Goal: Task Accomplishment & Management: Manage account settings

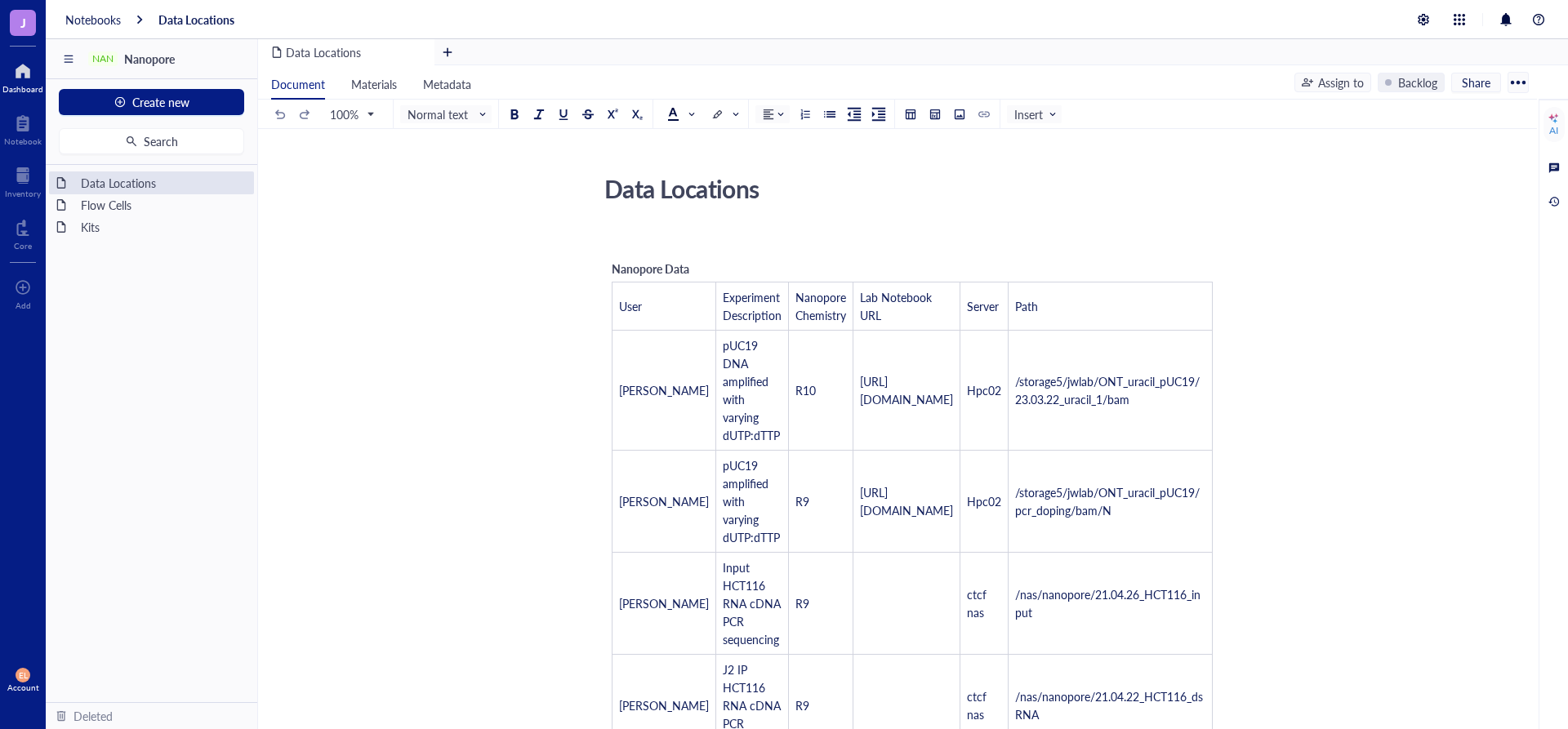
click at [30, 58] on div at bounding box center [23, 71] width 41 height 26
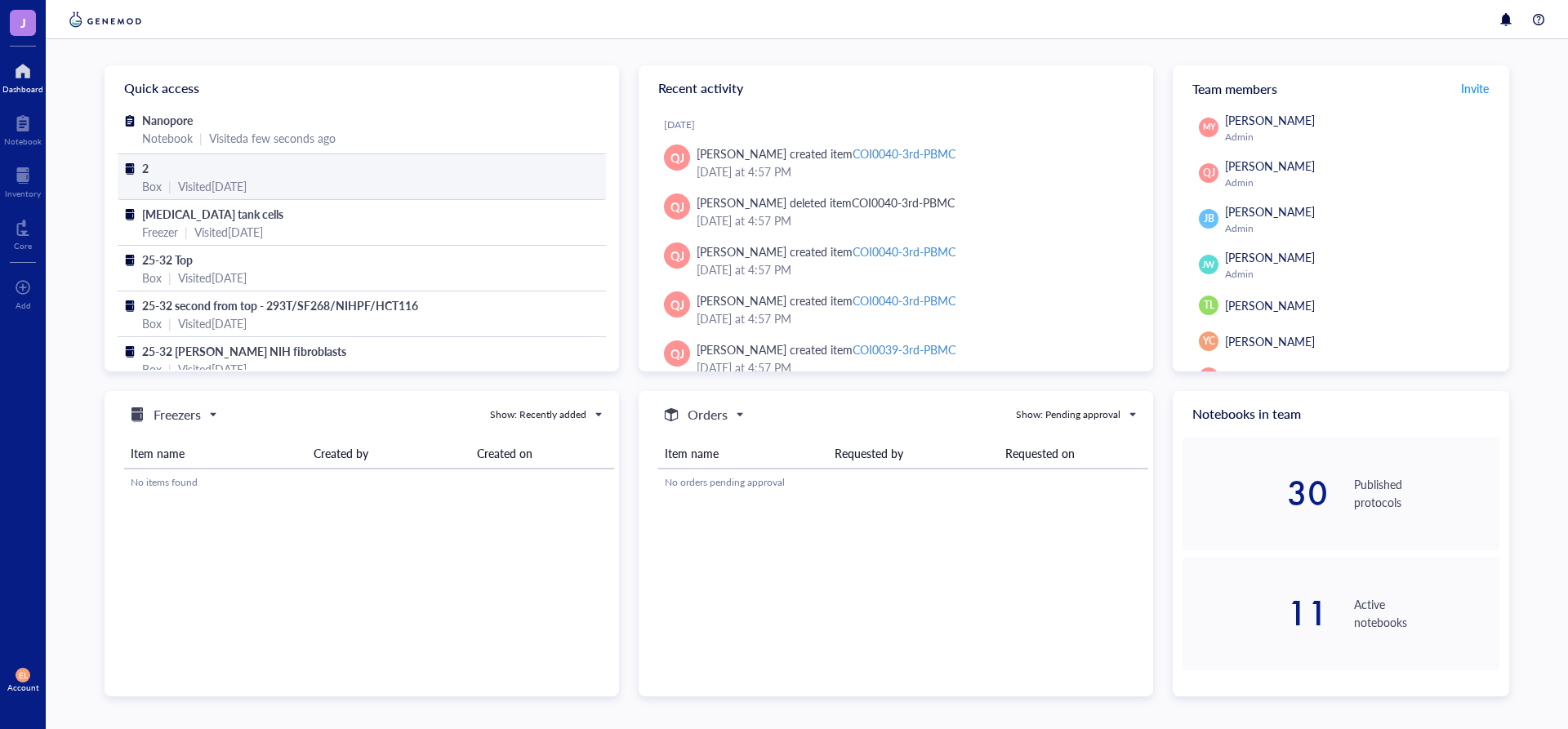
click at [376, 173] on div "2" at bounding box center [361, 168] width 439 height 18
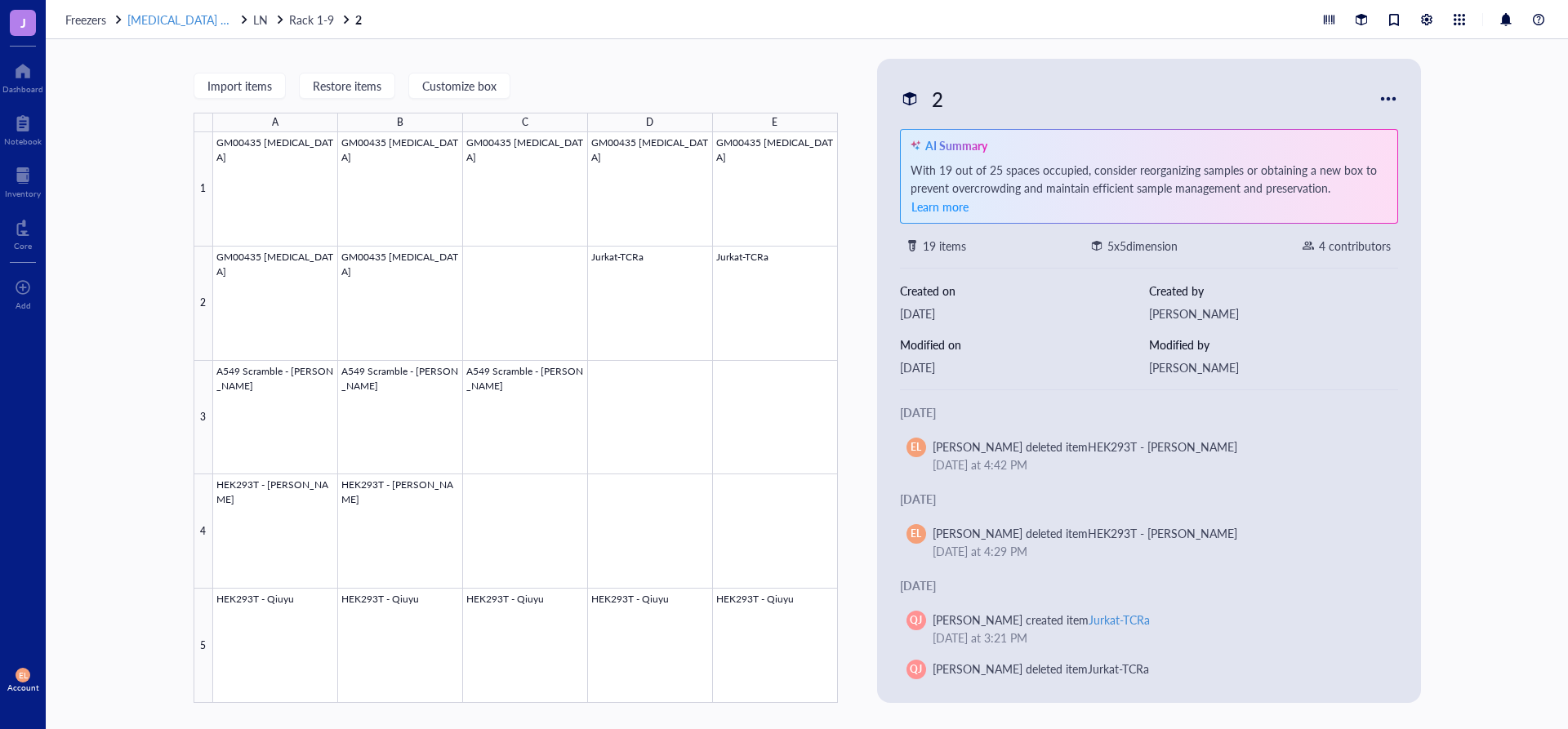
click at [189, 24] on span "[MEDICAL_DATA] tank cells" at bounding box center [197, 19] width 140 height 16
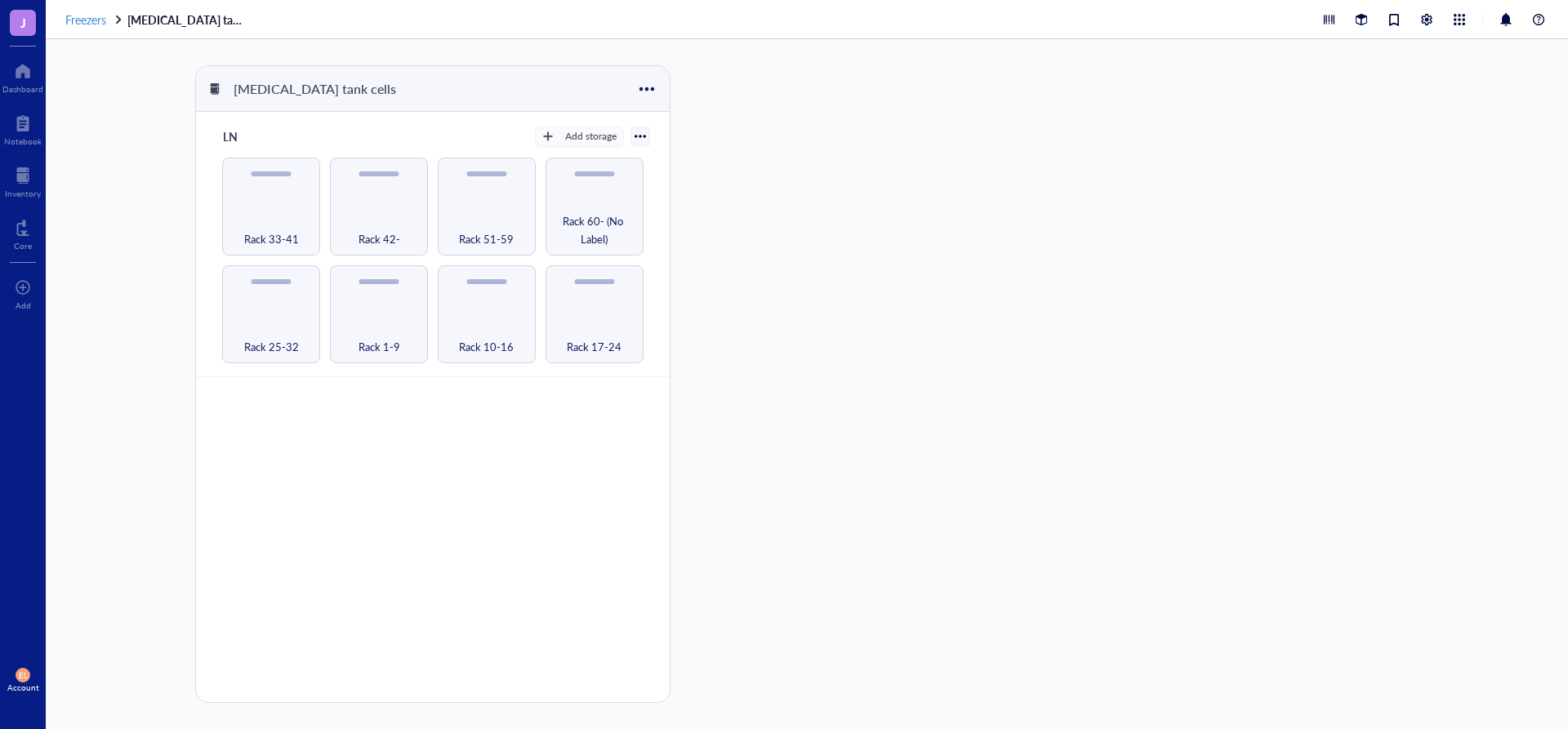
click at [77, 24] on span "Freezers" at bounding box center [85, 19] width 41 height 16
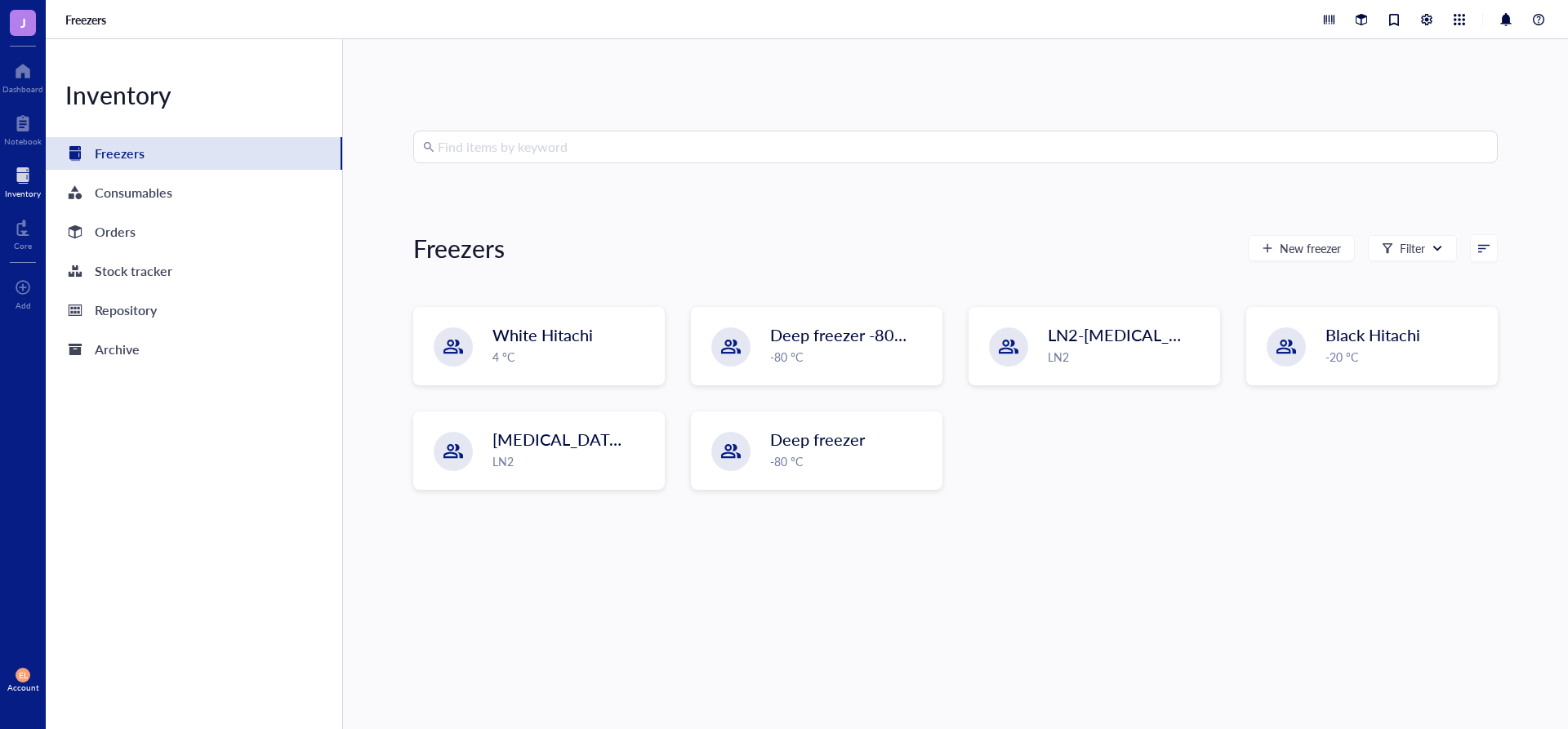
click at [685, 172] on div "Find items by keyword Freezers New freezer Filter White Hitachi 4 °C Deep freez…" at bounding box center [955, 384] width 1084 height 507
click at [694, 139] on input "search" at bounding box center [963, 147] width 1051 height 31
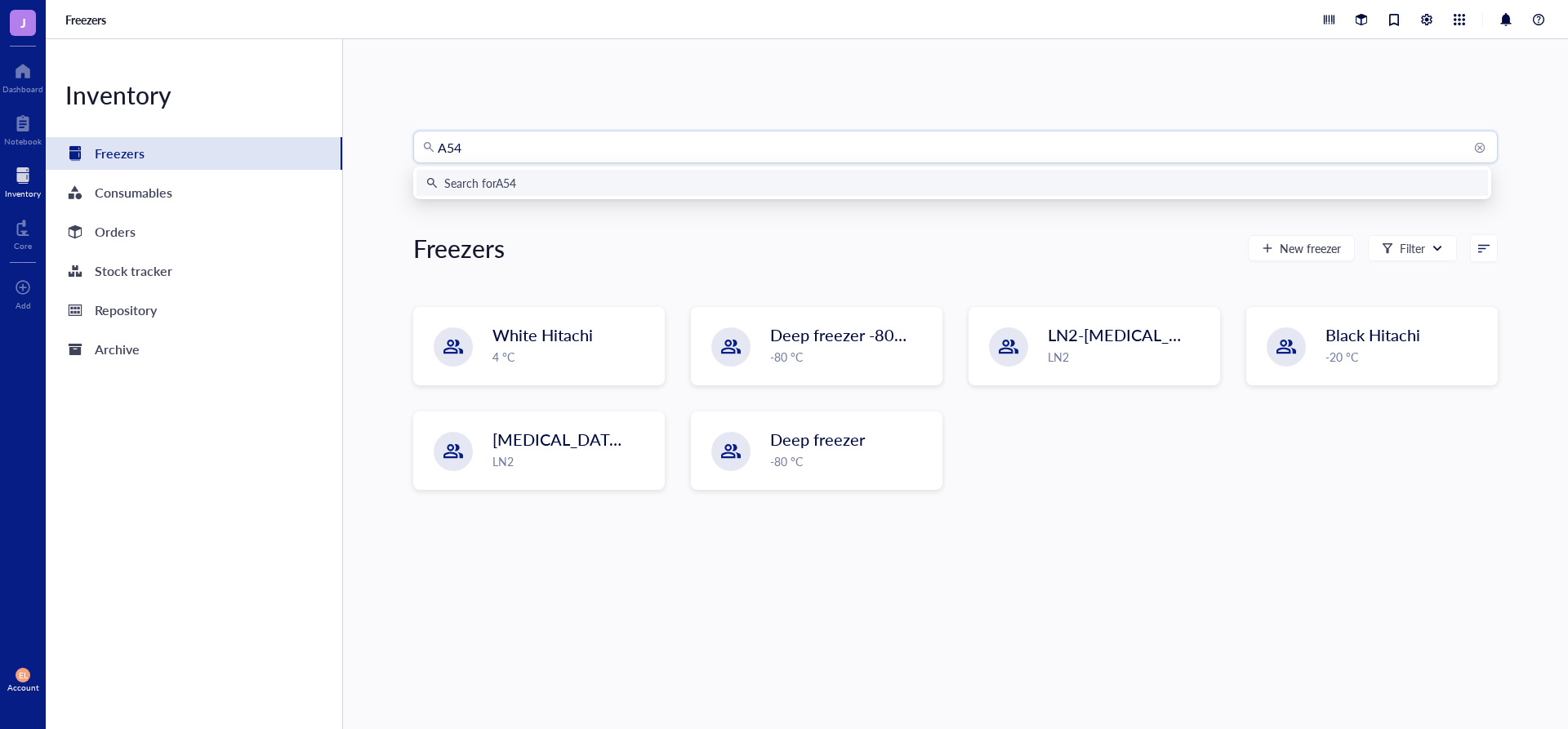
type input "A549"
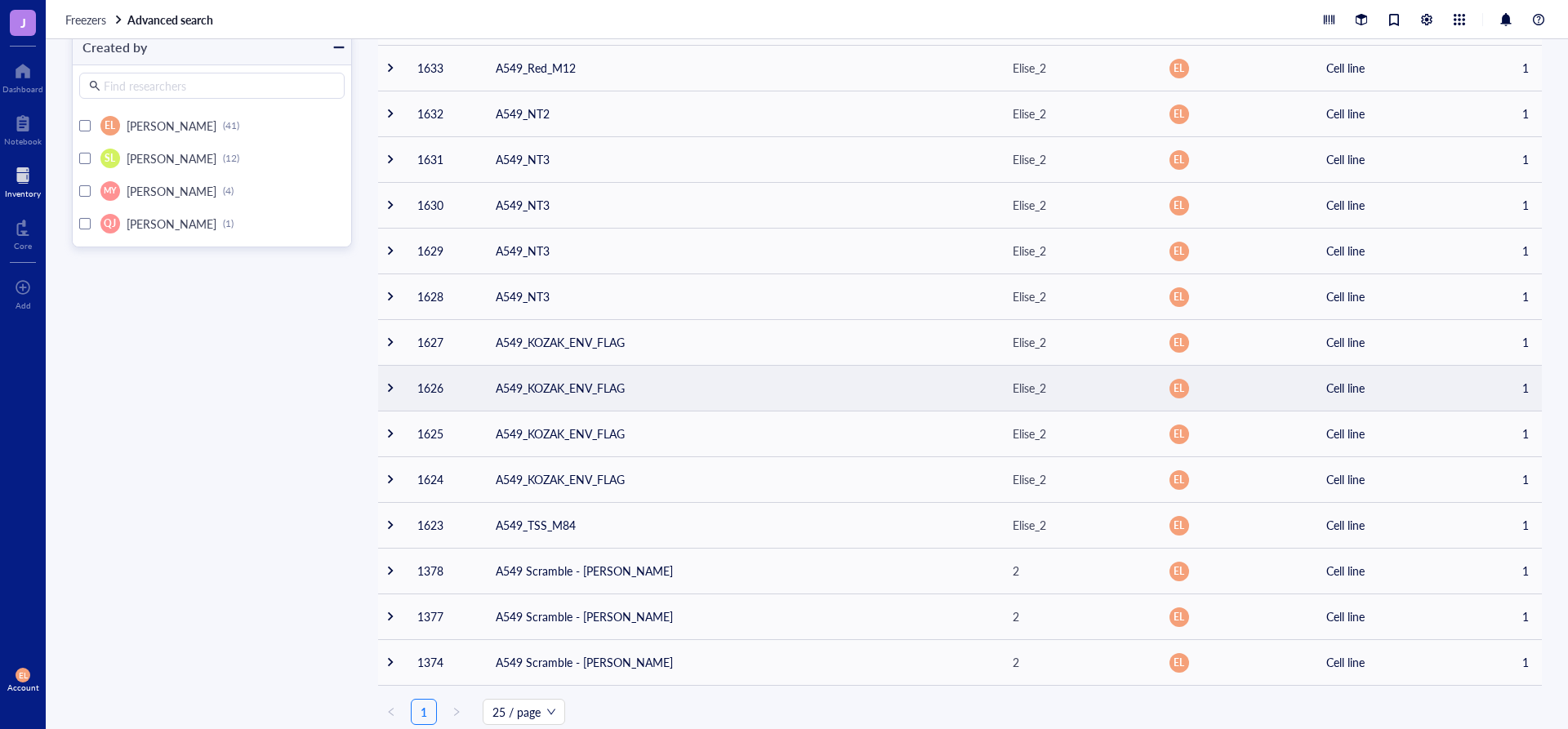
scroll to position [579, 0]
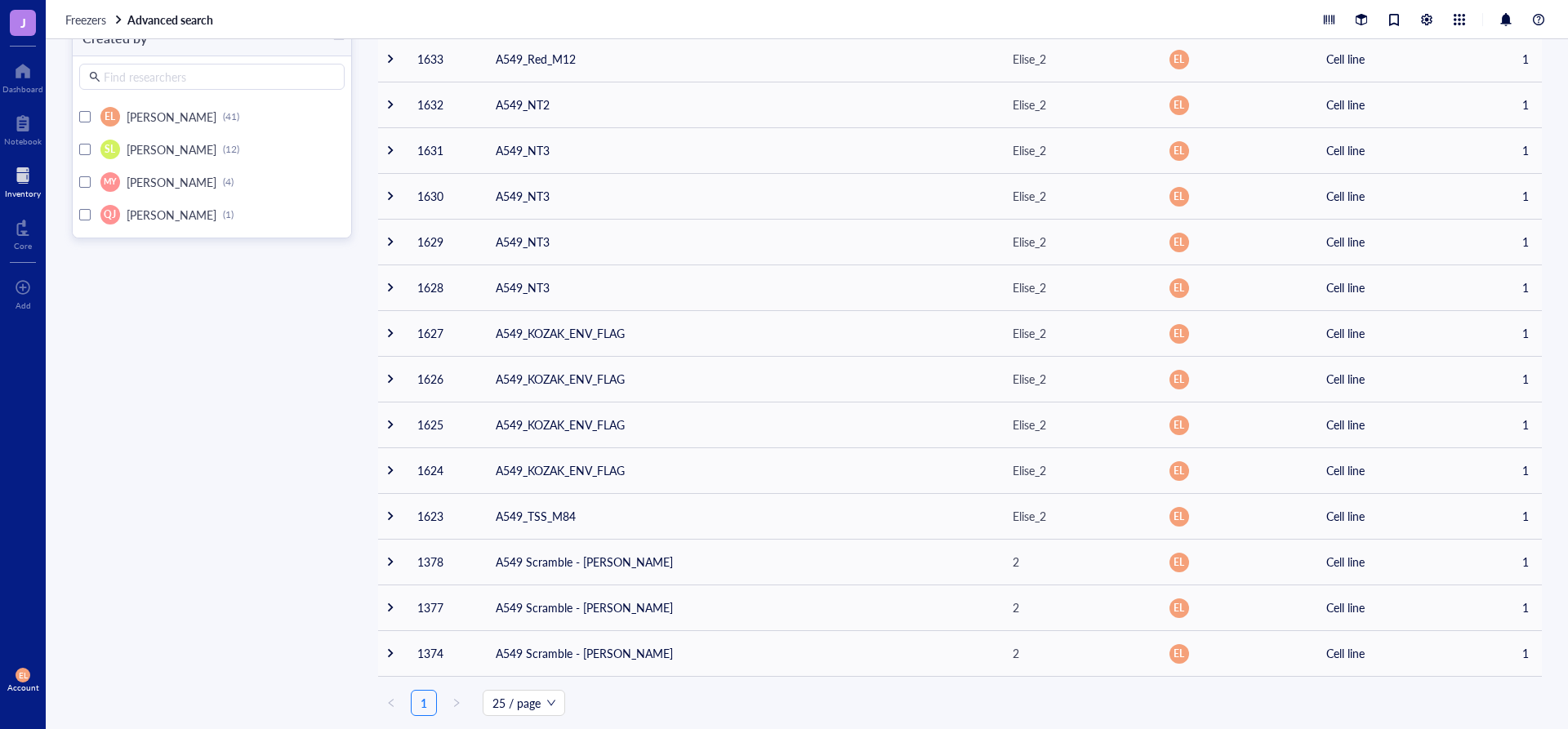
click at [82, 180] on div at bounding box center [84, 182] width 11 height 11
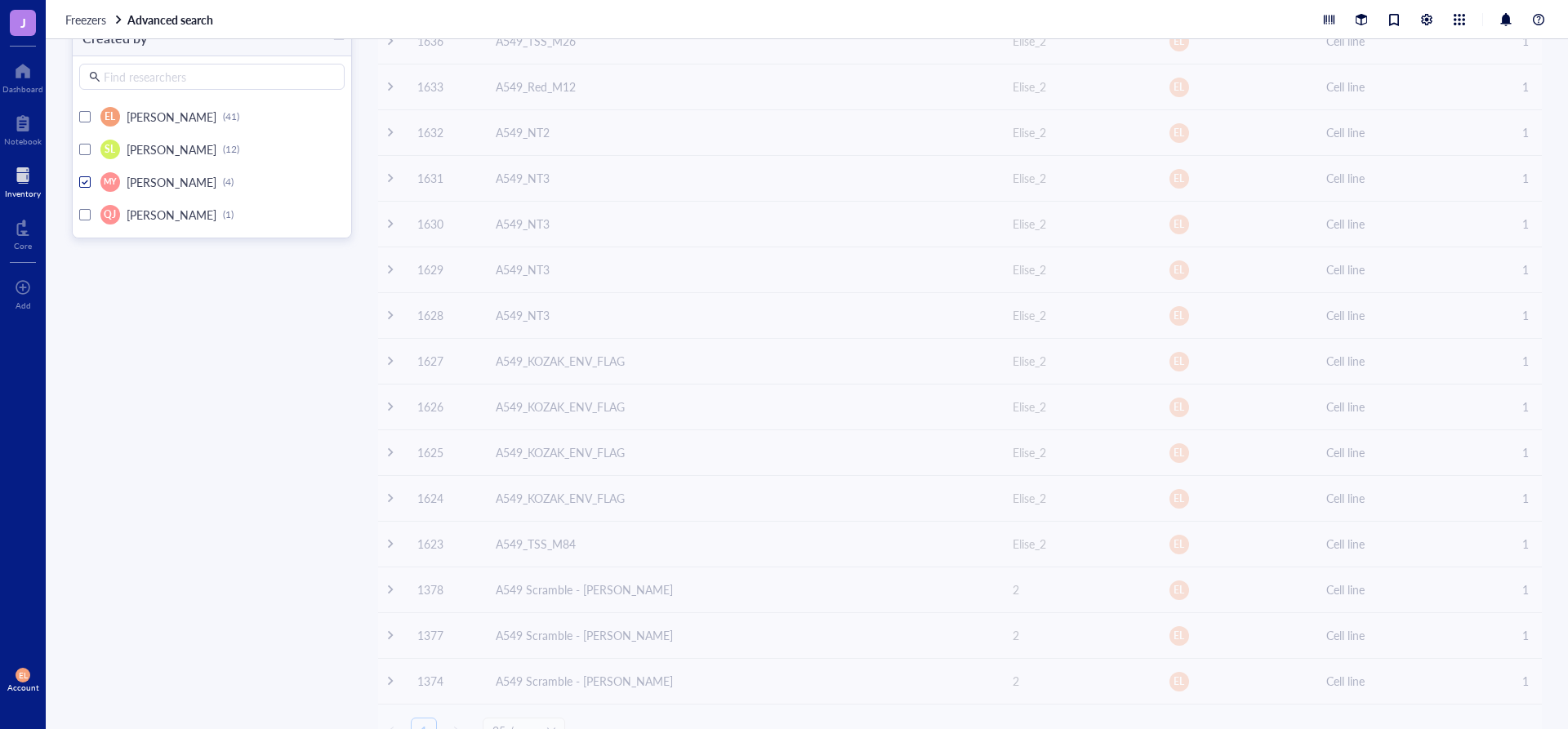
scroll to position [72, 0]
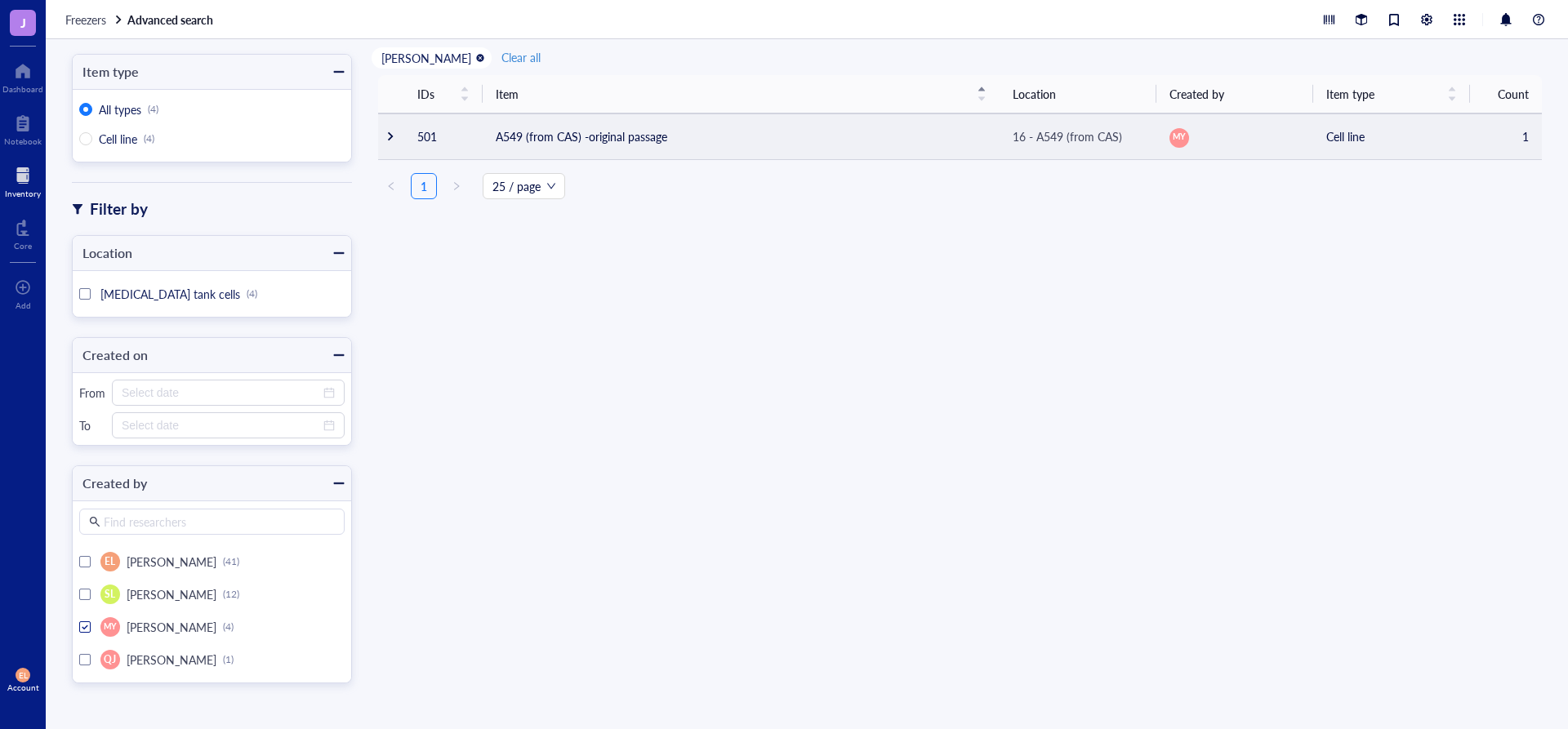
click at [677, 146] on td "A549 (from CAS) -original passage" at bounding box center [741, 136] width 517 height 46
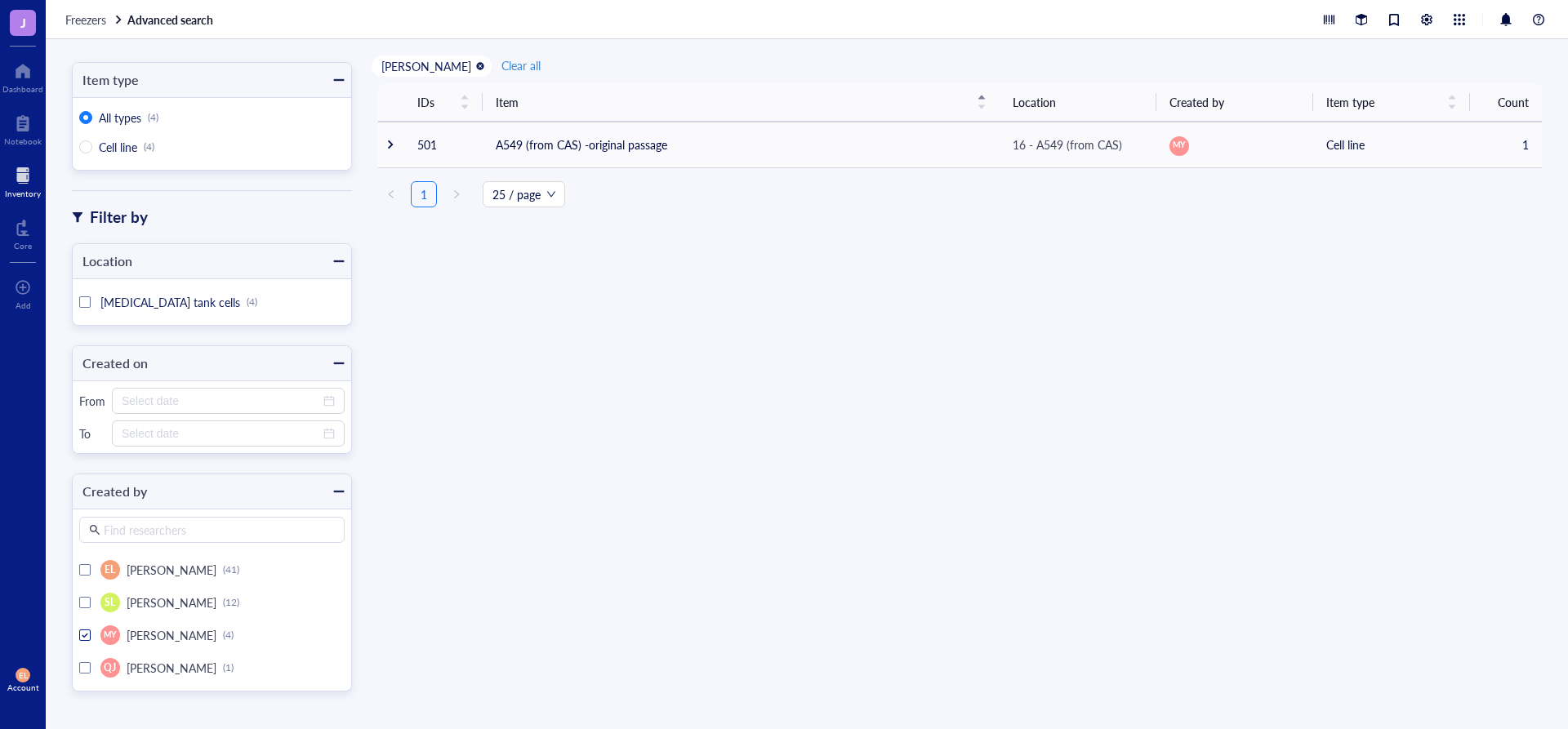
scroll to position [72, 0]
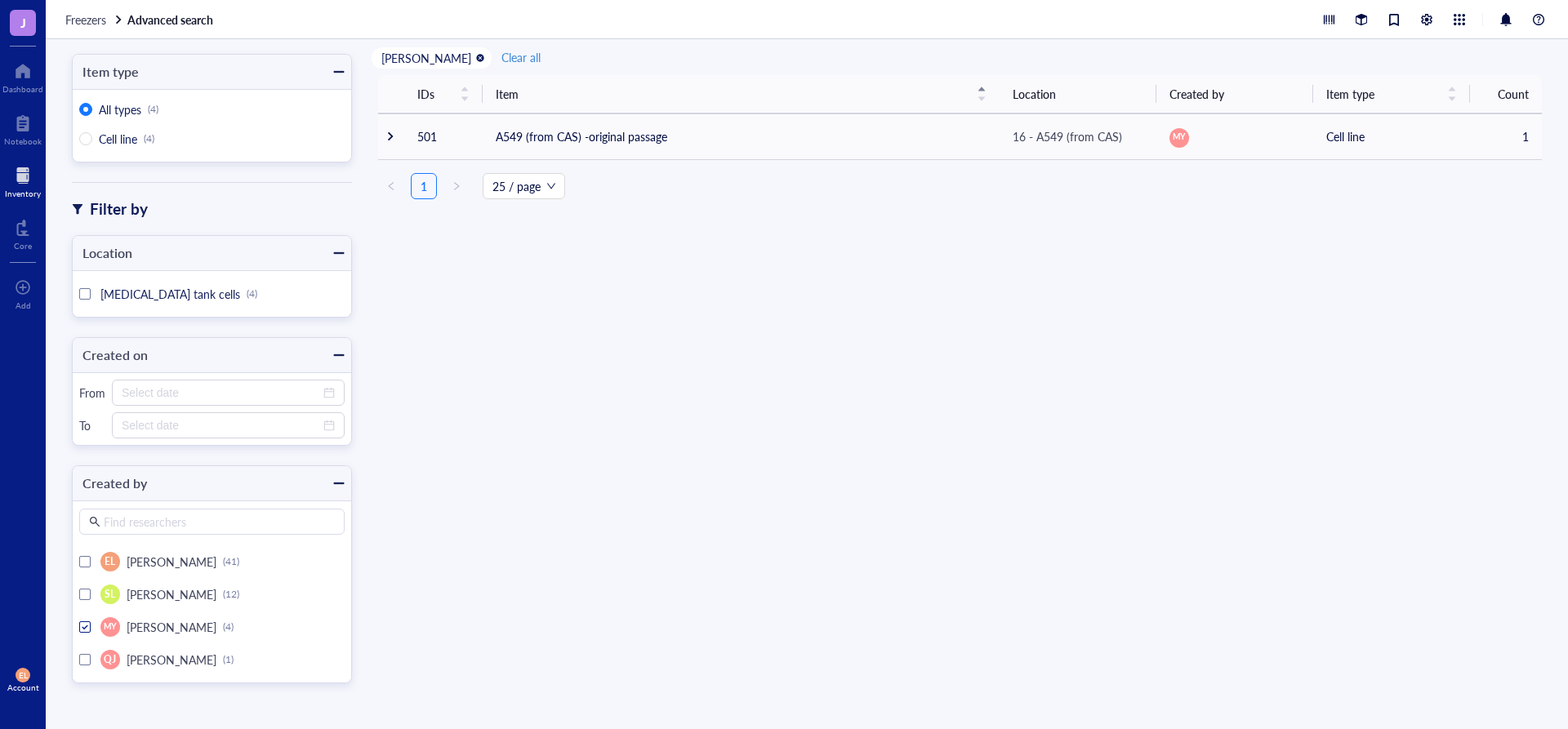
click at [78, 630] on div "Find researchers EL [PERSON_NAME] (41) SL [PERSON_NAME] (12) MY [PERSON_NAME] (…" at bounding box center [211, 592] width 278 height 182
click at [88, 599] on div at bounding box center [84, 594] width 11 height 11
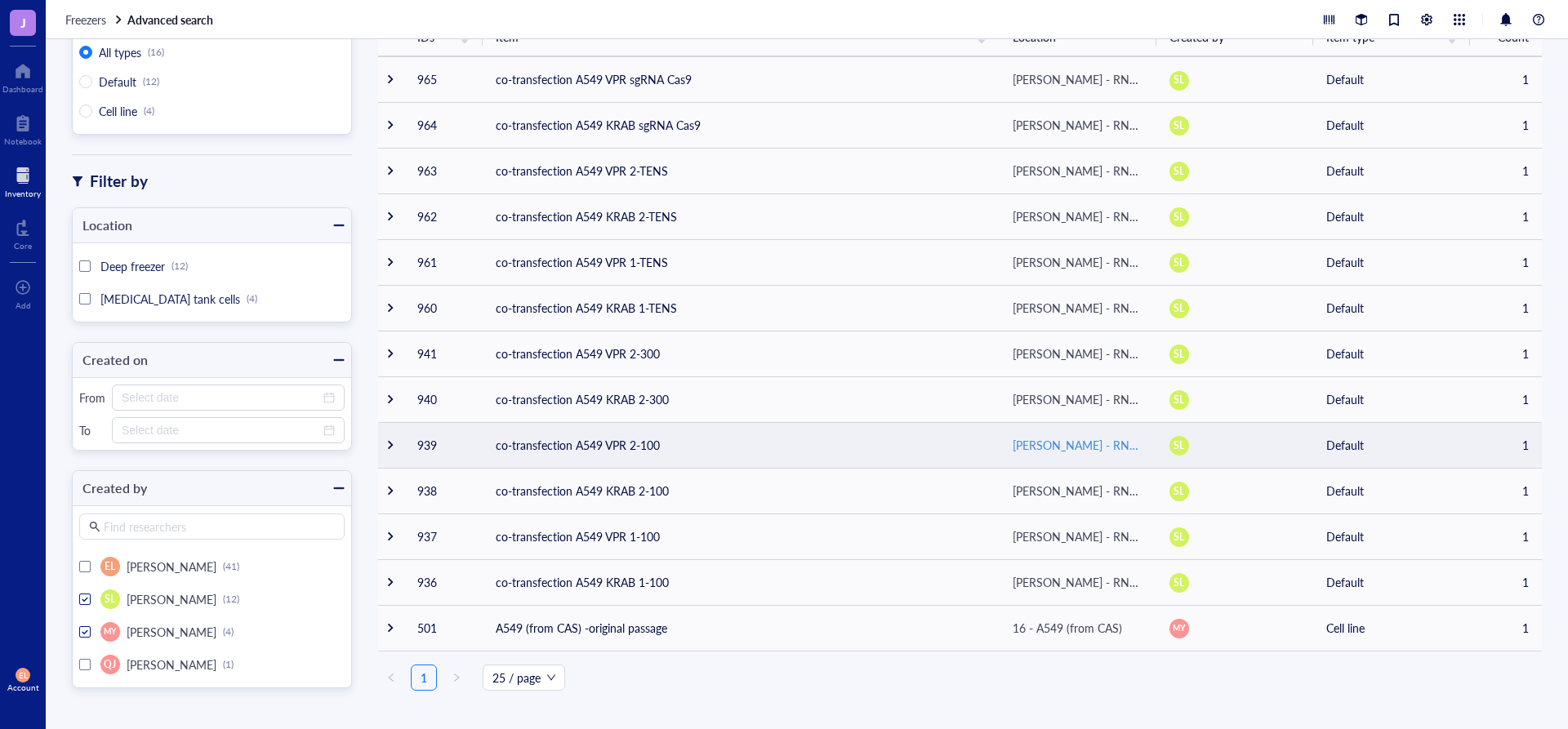
scroll to position [134, 0]
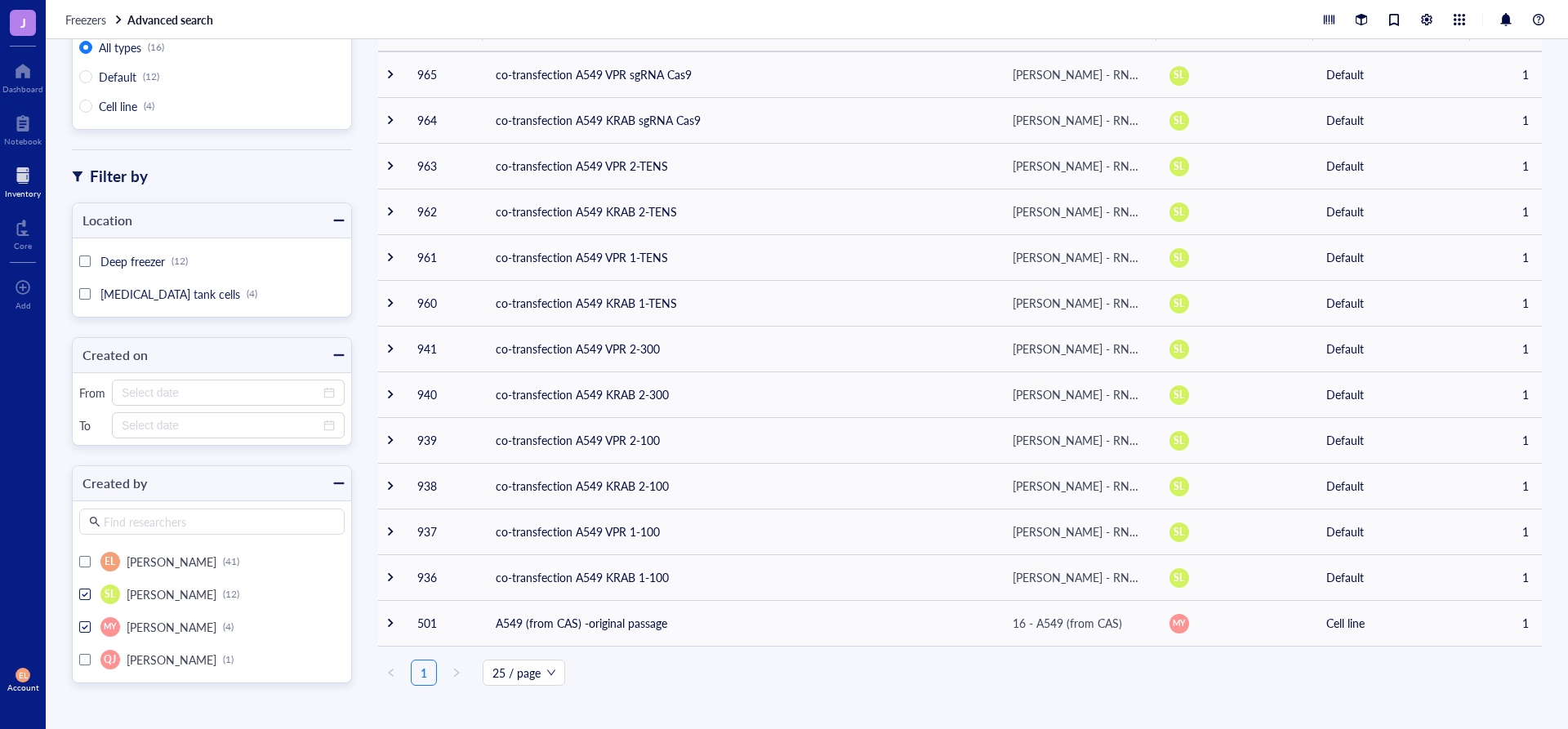
click at [73, 663] on div "Find researchers EL [PERSON_NAME] (41) SL [PERSON_NAME] (12) MY [PERSON_NAME] (…" at bounding box center [211, 592] width 278 height 182
click at [89, 657] on div at bounding box center [84, 660] width 11 height 11
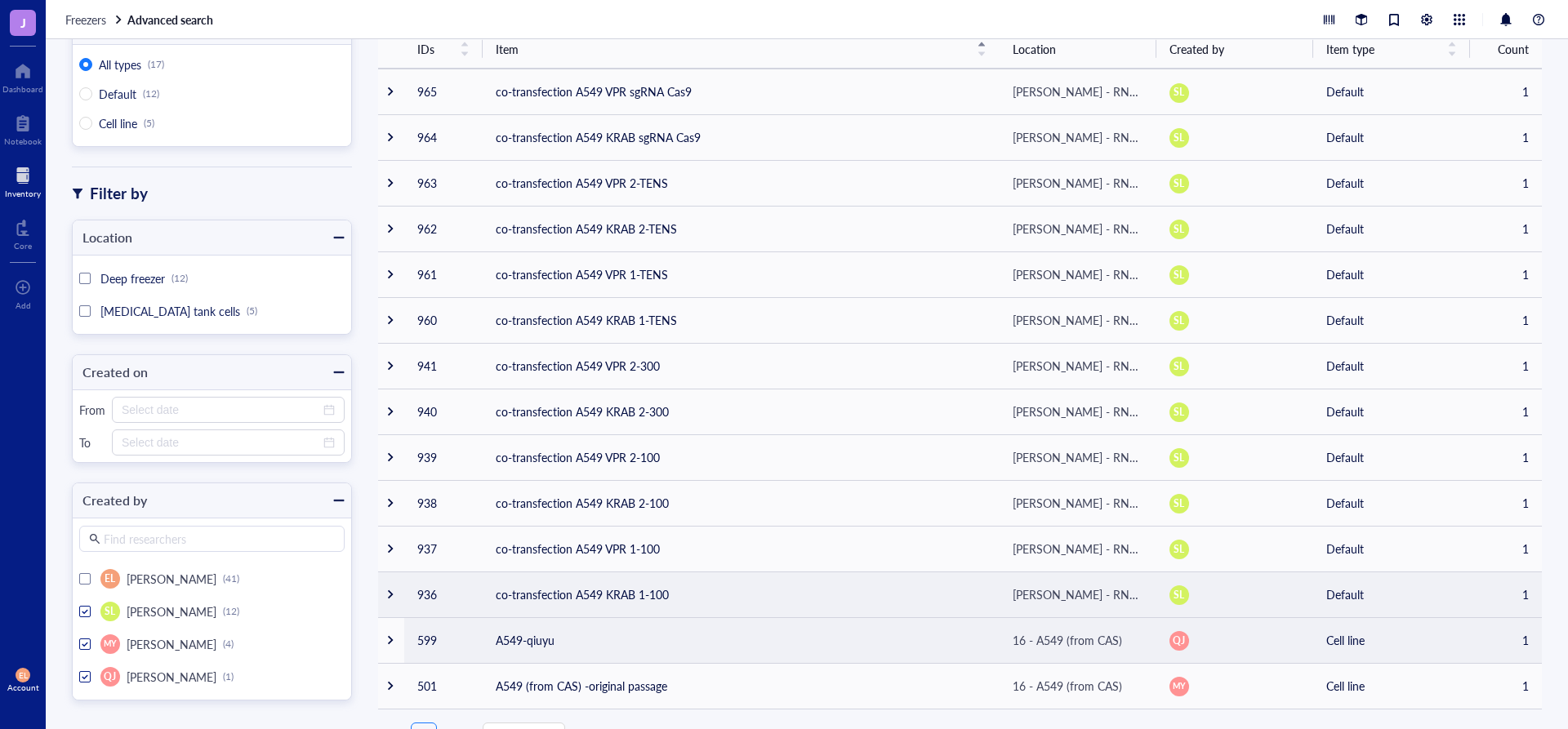
scroll to position [149, 0]
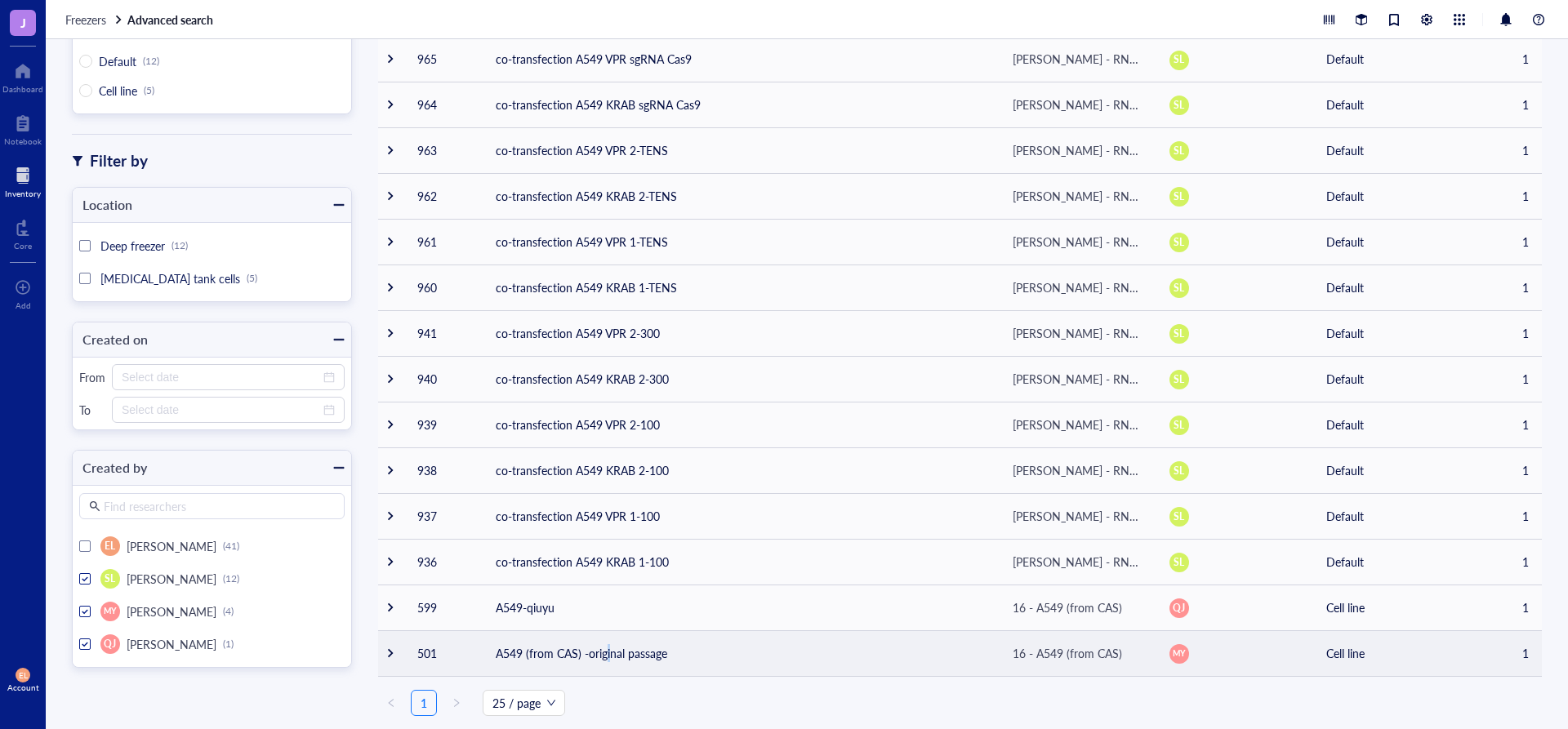
click at [609, 656] on td "A549 (from CAS) -original passage" at bounding box center [741, 653] width 517 height 46
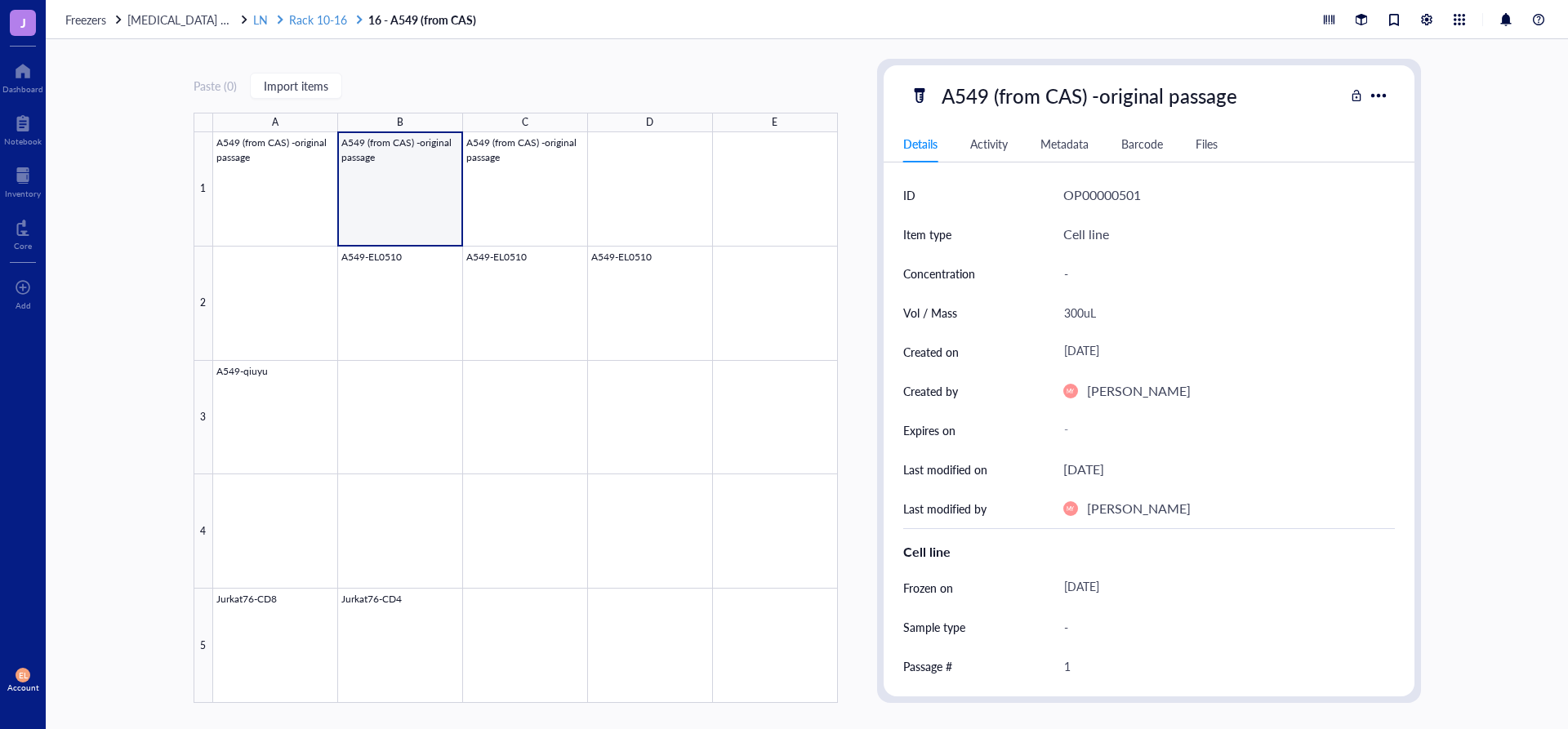
click at [336, 15] on span "Rack 10-16" at bounding box center [318, 19] width 58 height 16
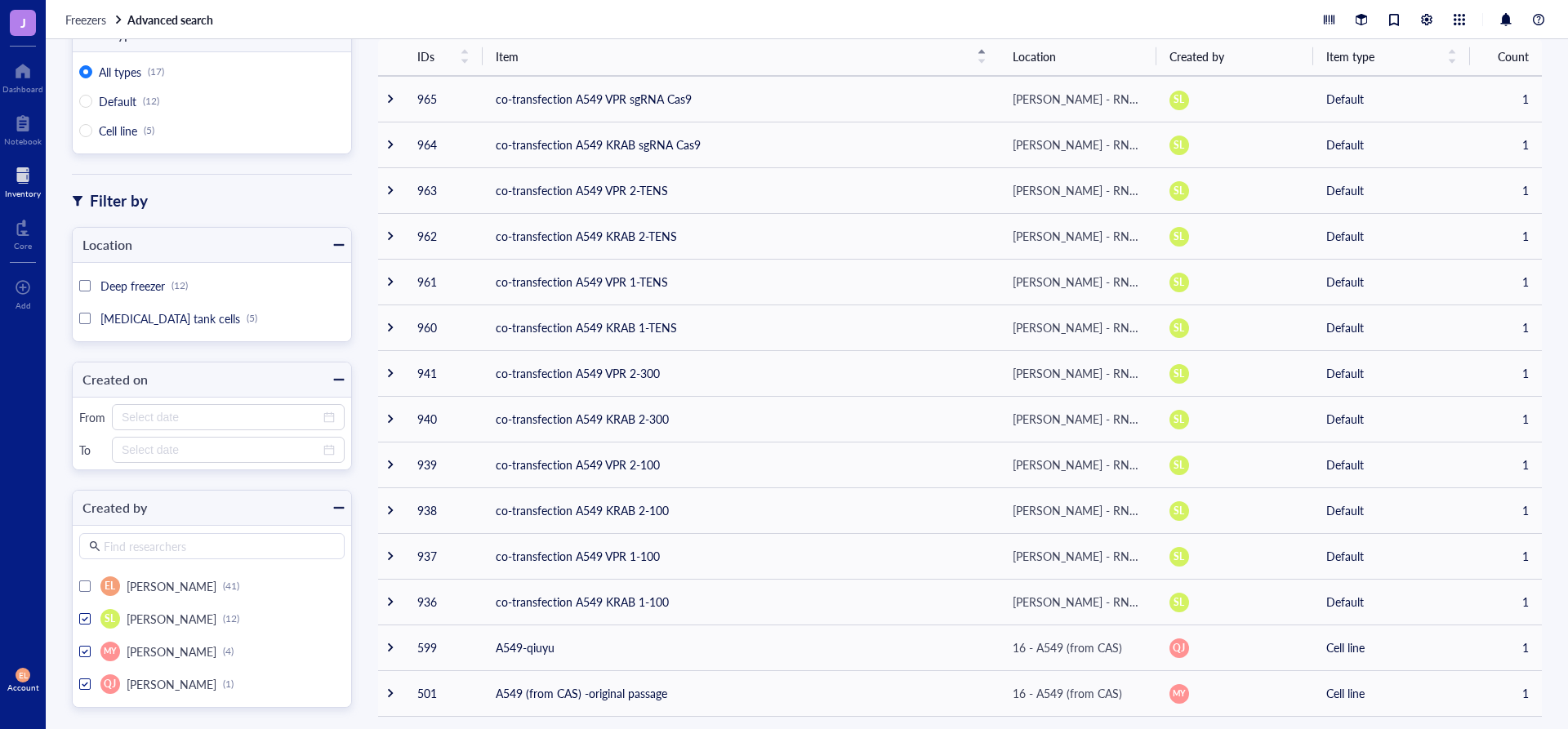
scroll to position [149, 0]
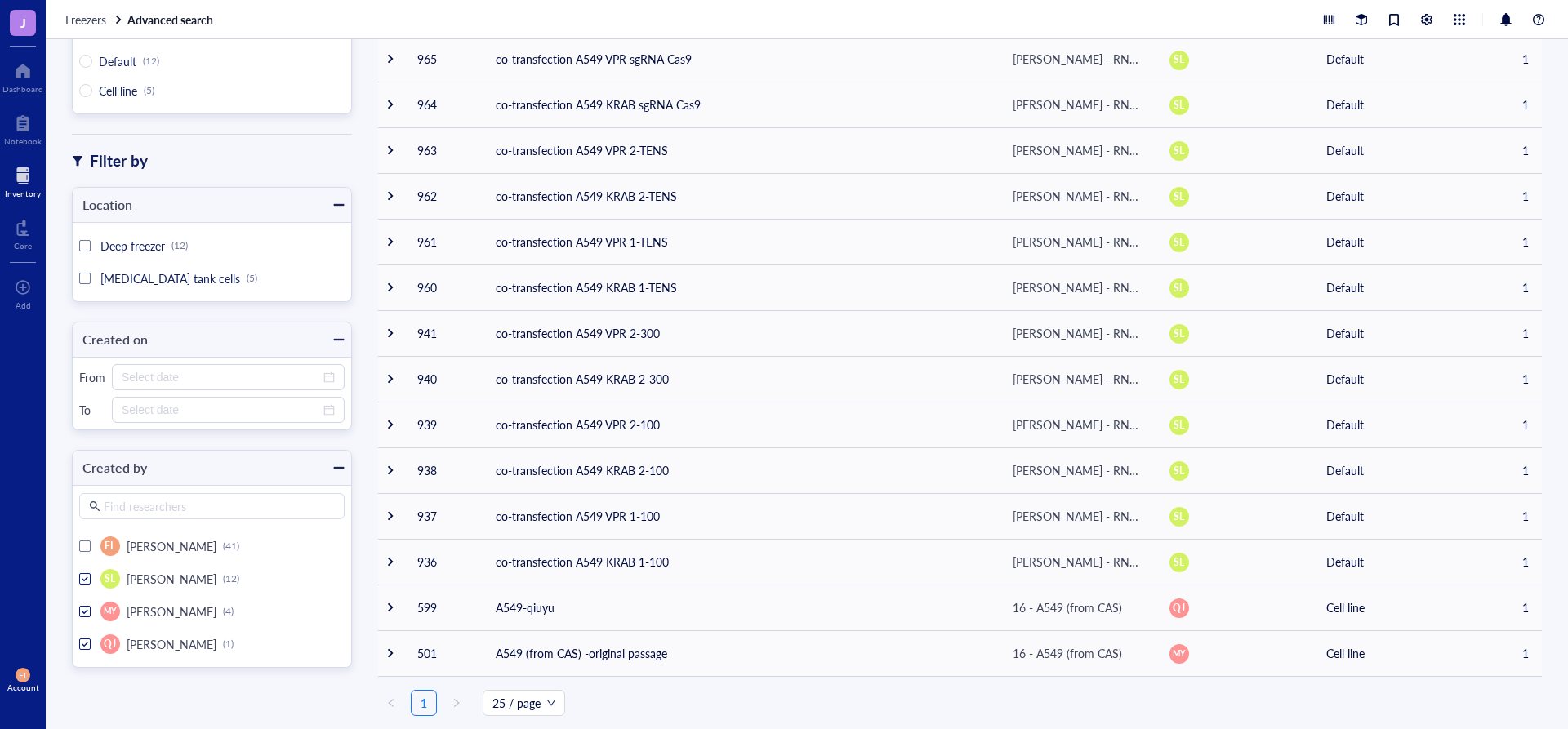
click at [90, 576] on div at bounding box center [84, 578] width 11 height 11
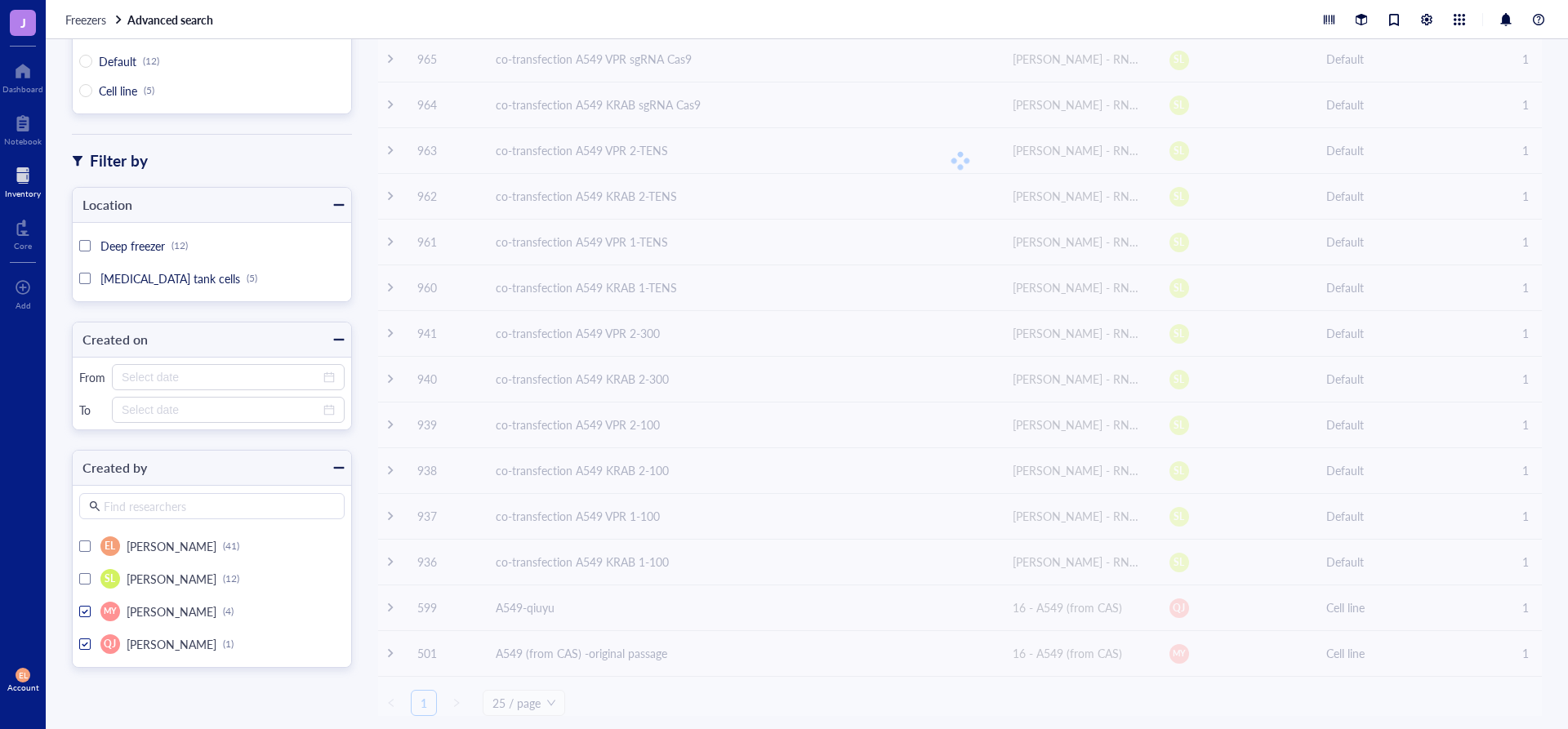
scroll to position [72, 0]
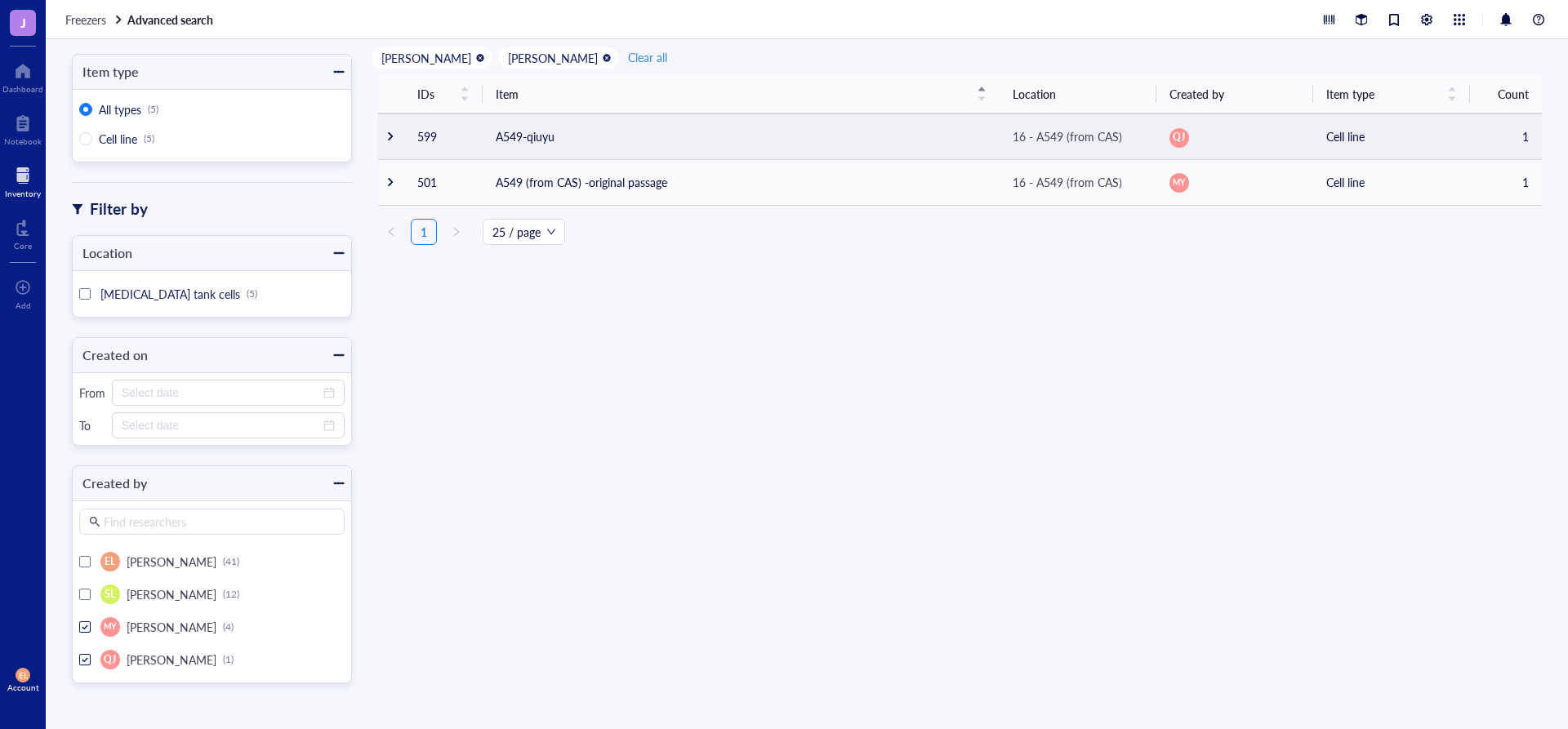
click at [790, 134] on td "A549-qiuyu" at bounding box center [741, 136] width 517 height 46
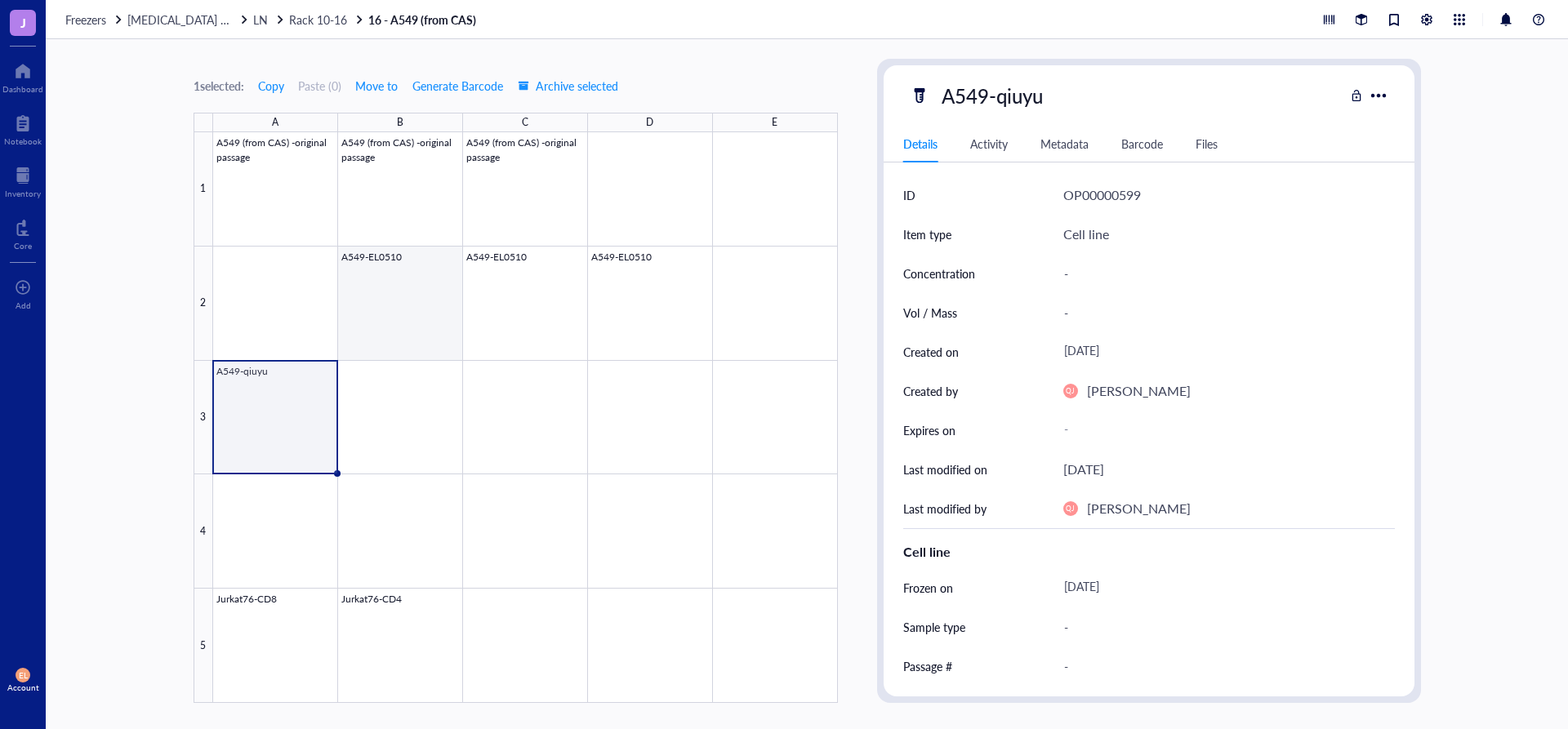
click at [405, 264] on div at bounding box center [525, 418] width 625 height 571
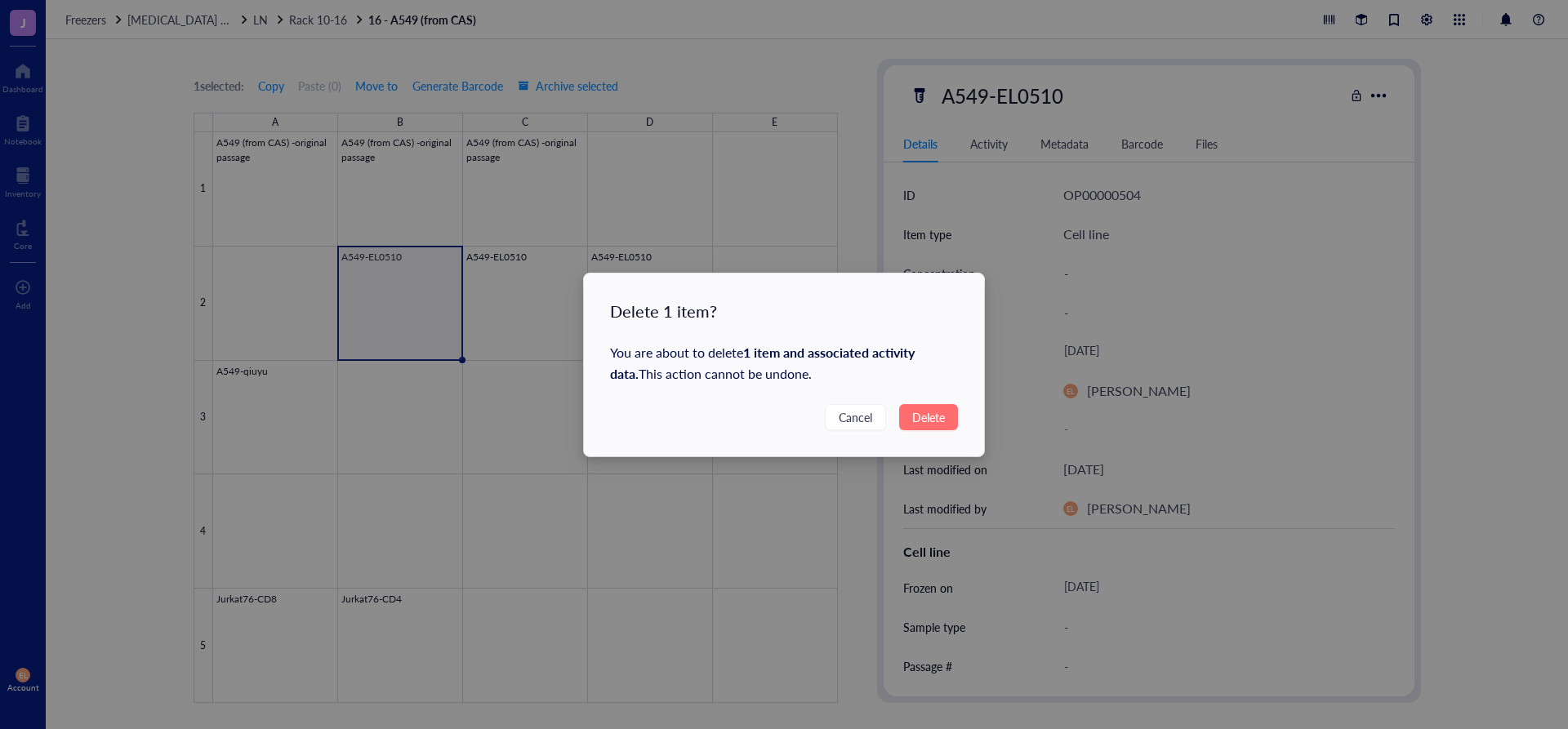
click at [935, 421] on span "Delete" at bounding box center [928, 417] width 33 height 18
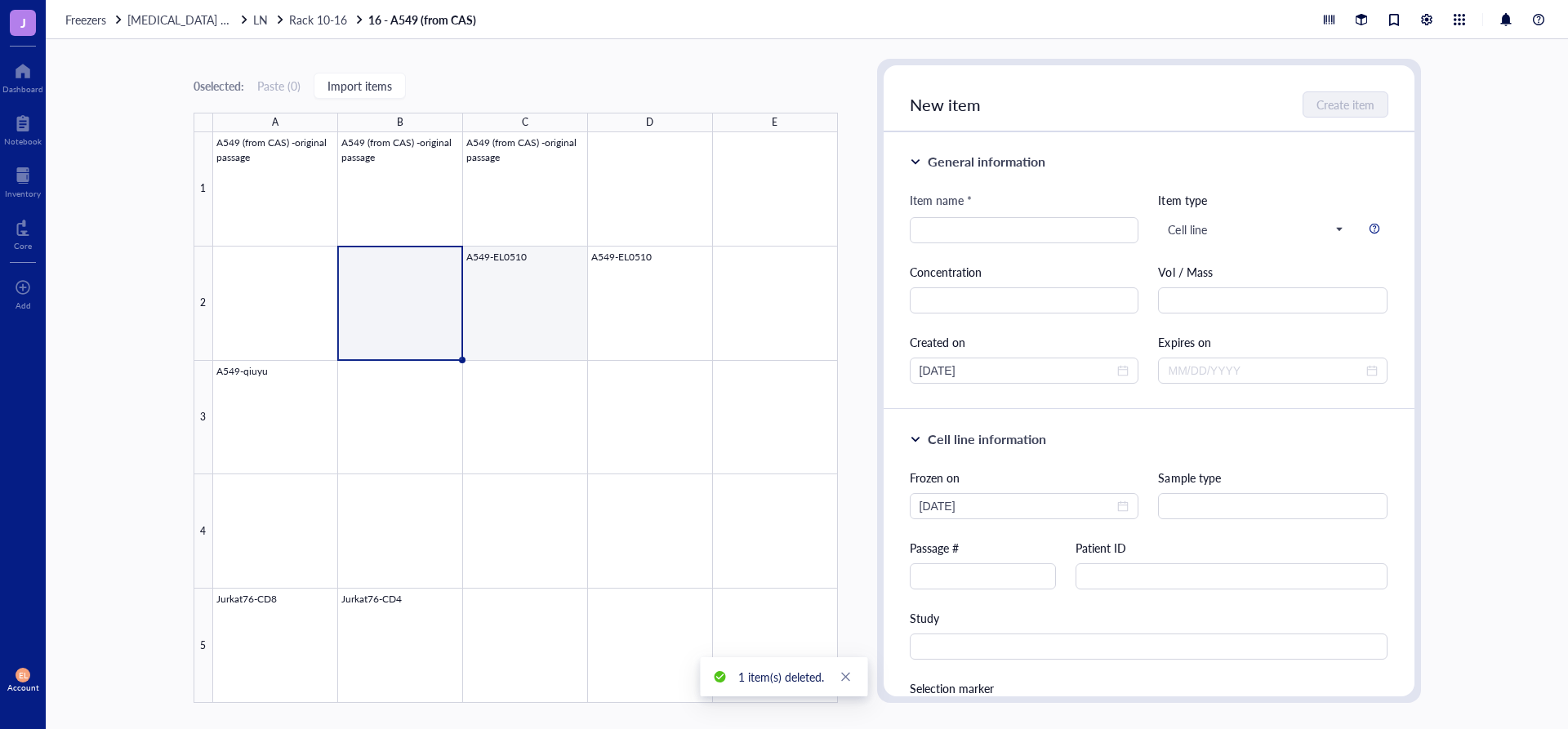
click at [508, 304] on div at bounding box center [525, 418] width 625 height 571
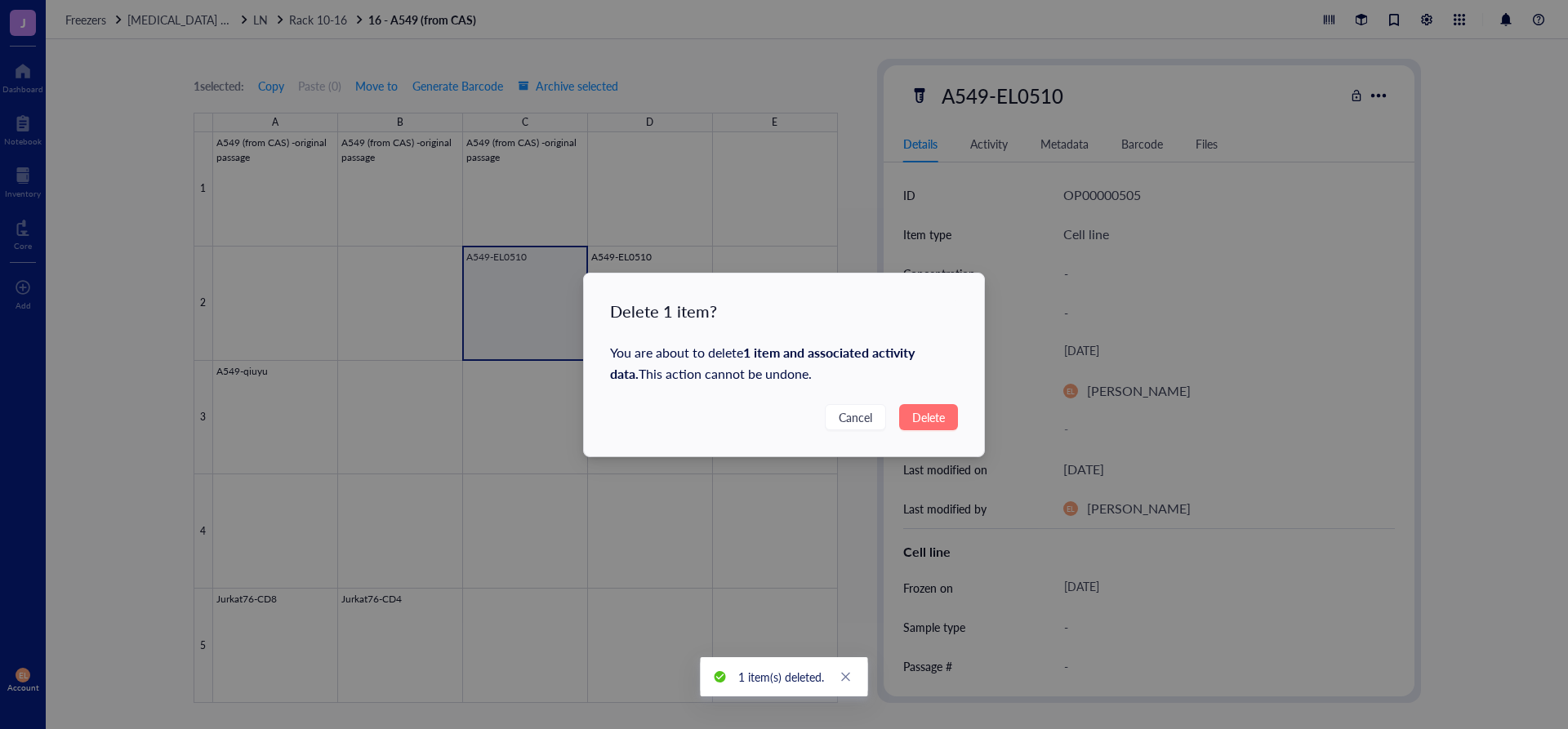
click at [900, 411] on button "Delete" at bounding box center [928, 417] width 59 height 26
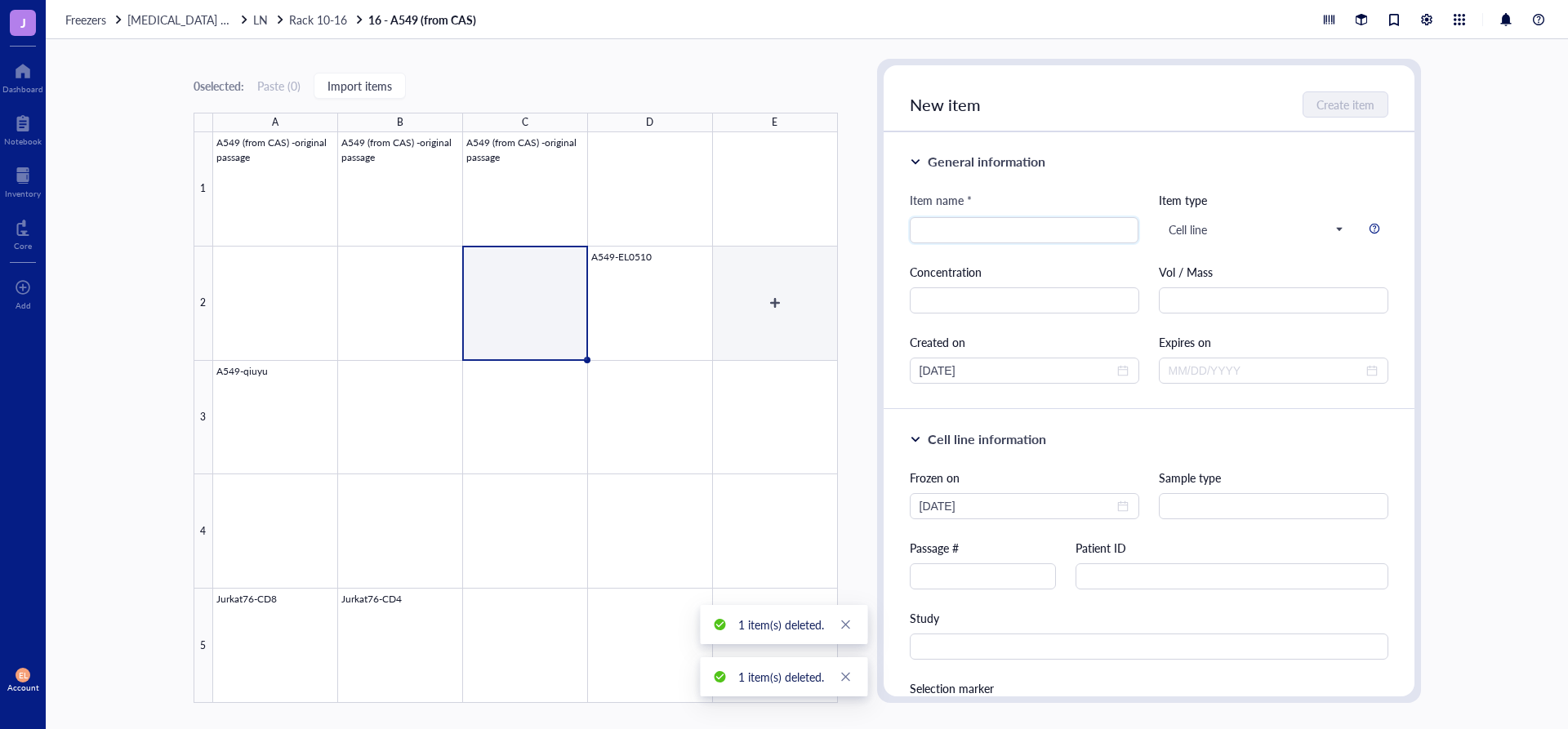
click at [650, 324] on div at bounding box center [525, 418] width 625 height 571
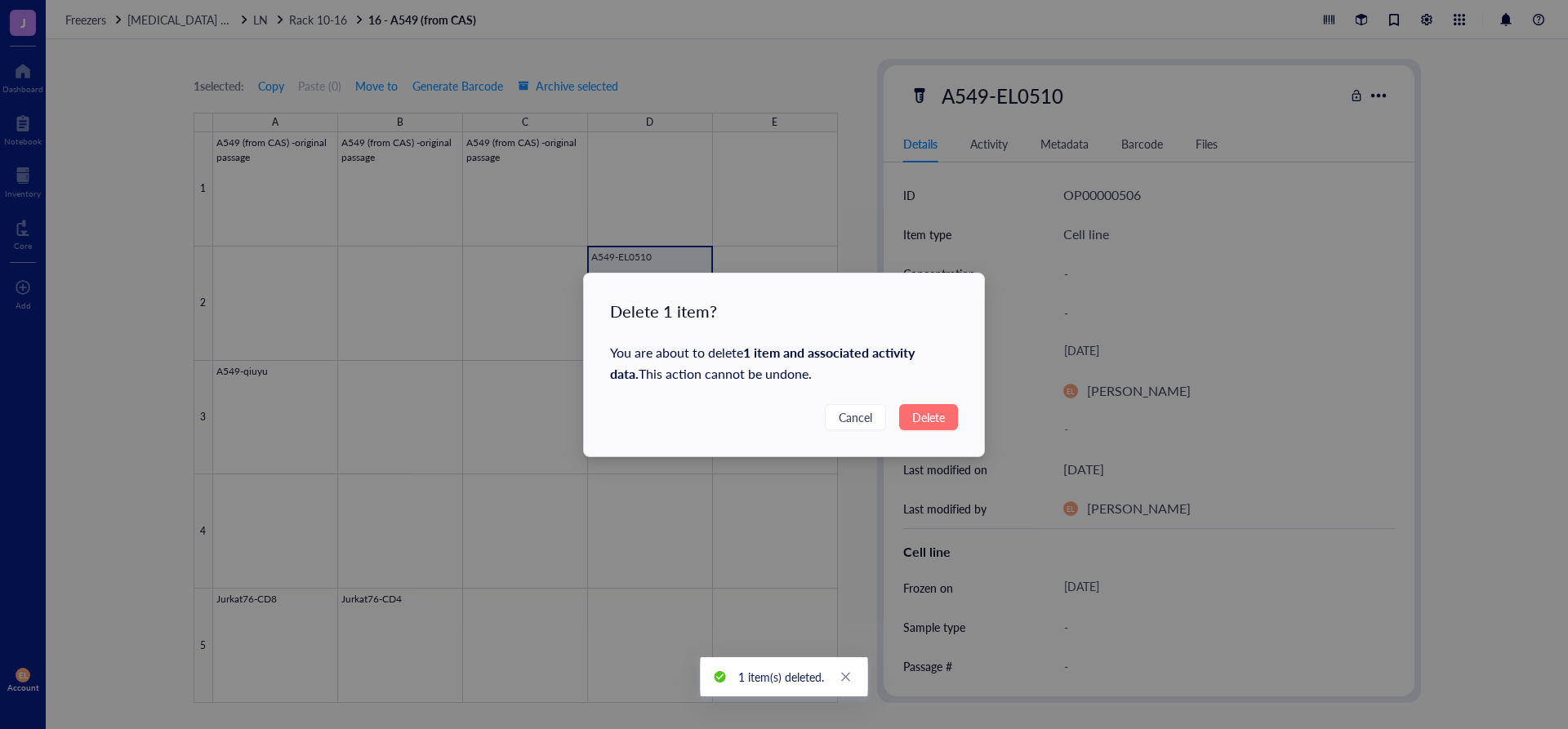
click at [936, 425] on span "Delete" at bounding box center [928, 417] width 33 height 18
